Goal: Check status: Check status

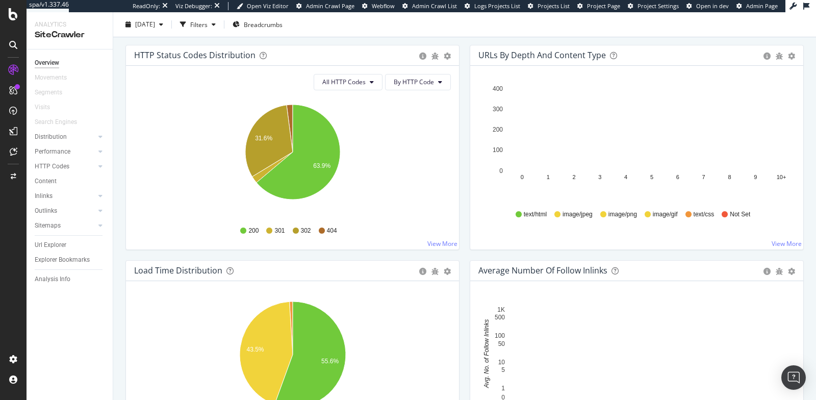
scroll to position [547, 0]
